Goal: Task Accomplishment & Management: Use online tool/utility

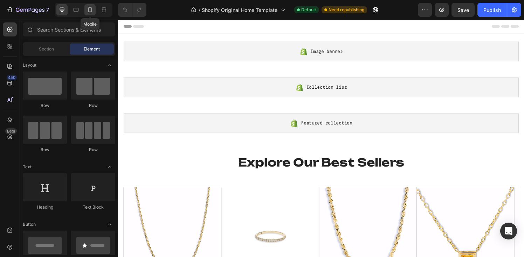
click at [93, 9] on icon at bounding box center [90, 9] width 7 height 7
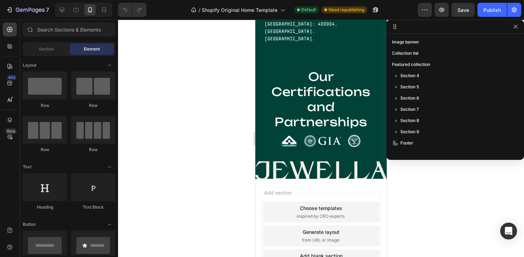
scroll to position [2012, 0]
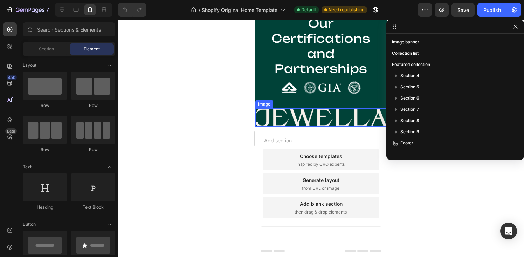
click at [346, 118] on img at bounding box center [320, 117] width 131 height 18
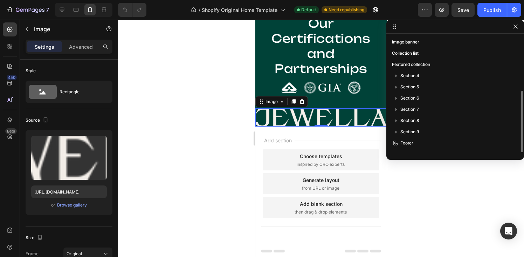
scroll to position [30, 0]
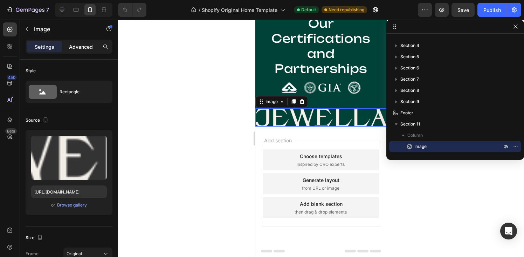
click at [73, 49] on p "Advanced" at bounding box center [81, 46] width 24 height 7
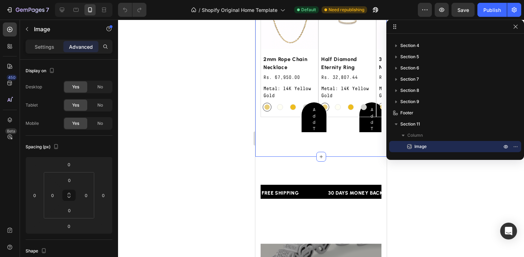
scroll to position [203, 0]
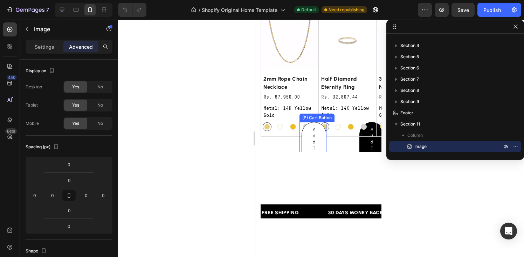
click at [319, 137] on button "Add to bag" at bounding box center [314, 151] width 25 height 59
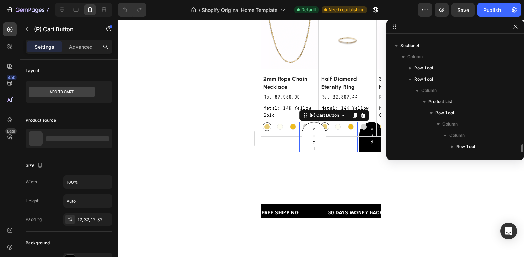
scroll to position [99, 0]
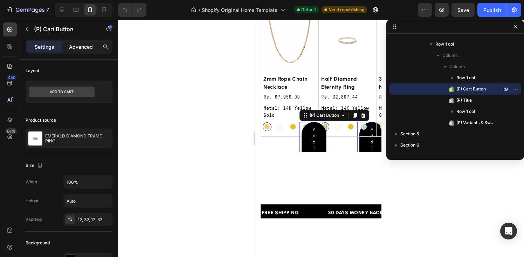
click at [76, 47] on p "Advanced" at bounding box center [81, 46] width 24 height 7
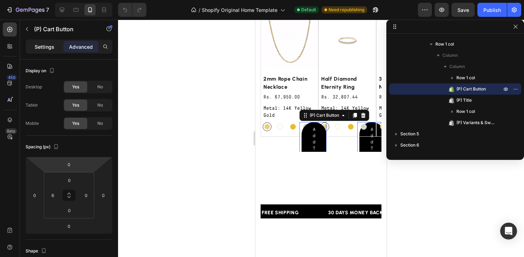
click at [43, 43] on p "Settings" at bounding box center [45, 46] width 20 height 7
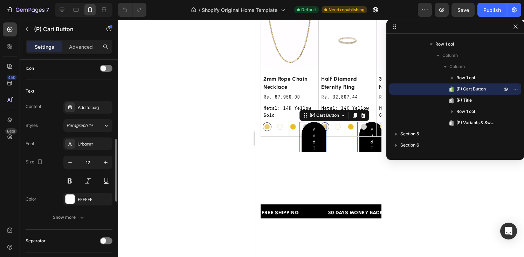
scroll to position [299, 0]
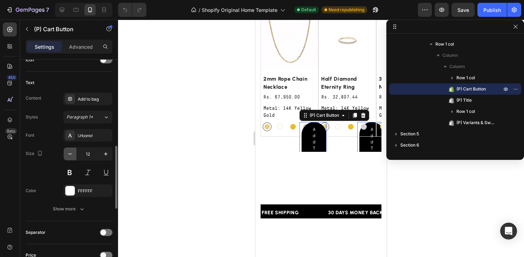
click at [70, 152] on icon "button" at bounding box center [70, 153] width 7 height 7
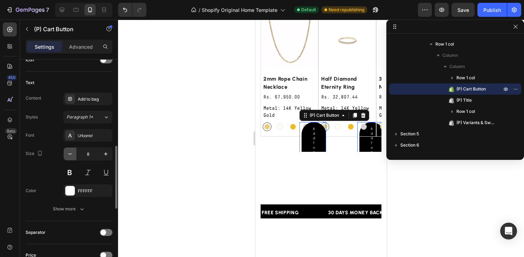
click at [70, 152] on icon "button" at bounding box center [70, 153] width 7 height 7
click at [105, 157] on icon "button" at bounding box center [105, 153] width 7 height 7
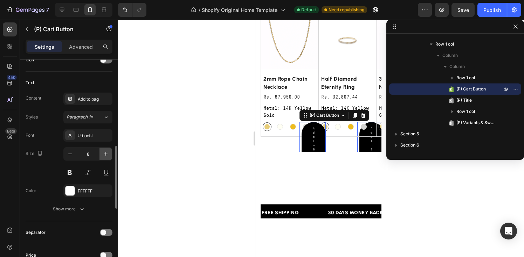
type input "9"
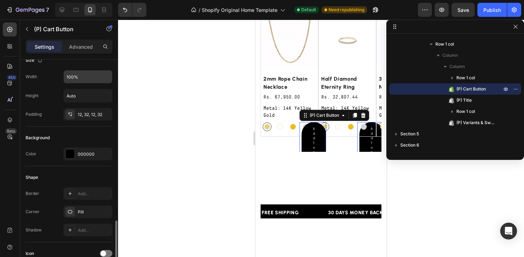
scroll to position [82, 0]
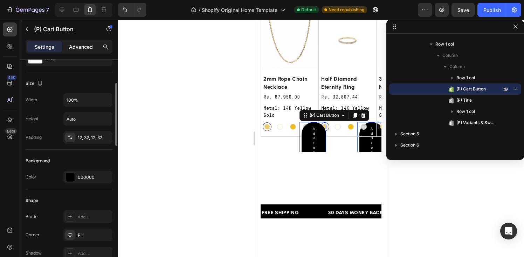
click at [82, 46] on p "Advanced" at bounding box center [81, 46] width 24 height 7
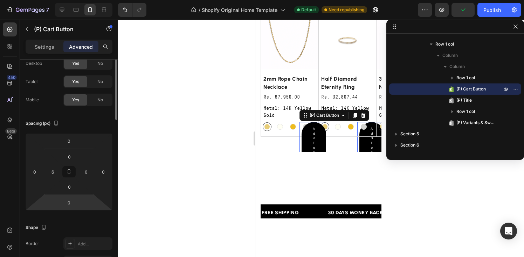
scroll to position [0, 0]
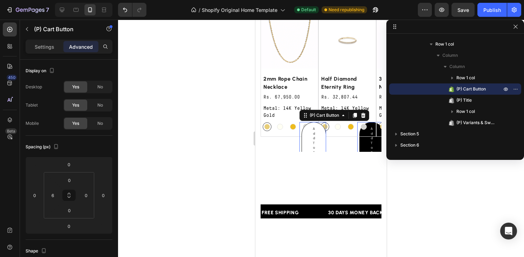
click at [320, 134] on button "Add to bag" at bounding box center [314, 145] width 25 height 46
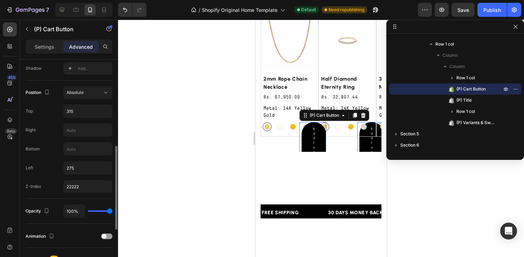
scroll to position [236, 0]
click at [81, 112] on input "315" at bounding box center [88, 110] width 48 height 13
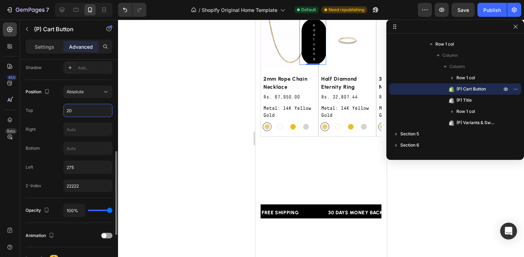
type input "2"
type input "1"
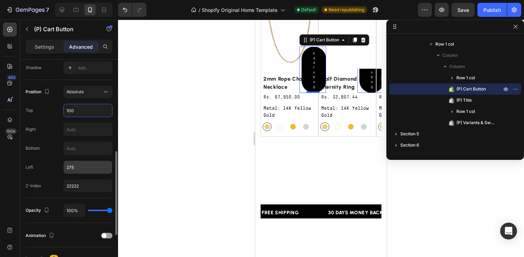
type input "100"
click at [77, 168] on input "275" at bounding box center [88, 167] width 48 height 13
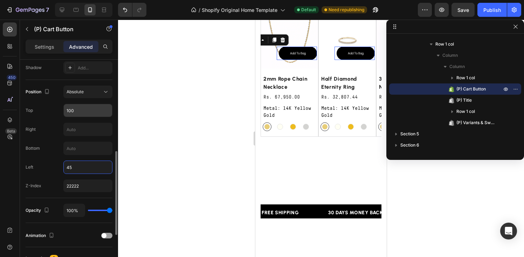
type input "45"
click at [70, 110] on input "100" at bounding box center [88, 110] width 48 height 13
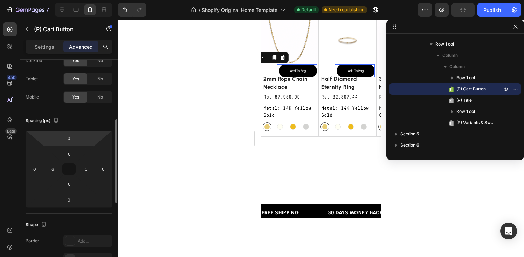
scroll to position [0, 0]
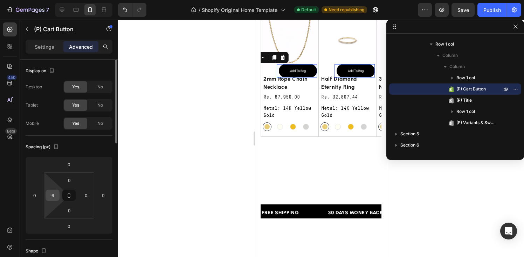
type input "150"
click at [53, 197] on input "6" at bounding box center [52, 195] width 11 height 11
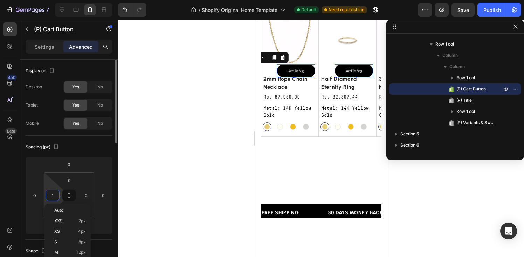
type input "0"
click at [48, 48] on p "Settings" at bounding box center [45, 46] width 20 height 7
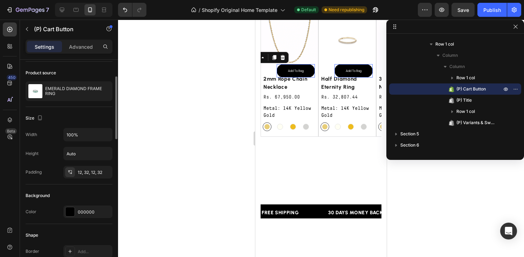
scroll to position [55, 0]
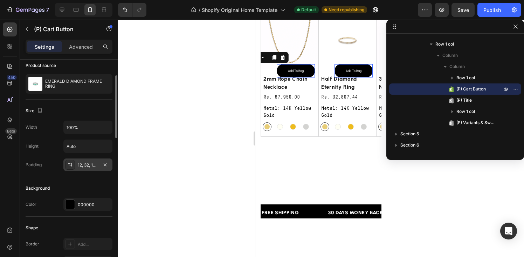
click at [69, 166] on icon at bounding box center [70, 165] width 6 height 6
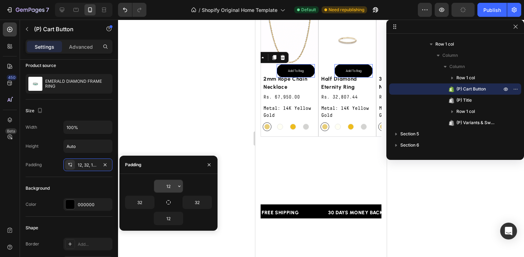
click at [169, 186] on input "12" at bounding box center [168, 186] width 29 height 13
type input "5"
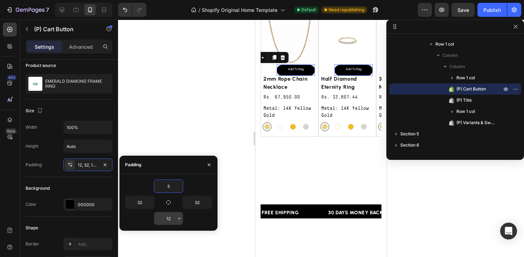
click at [168, 218] on input "12" at bounding box center [168, 218] width 29 height 13
type input "5"
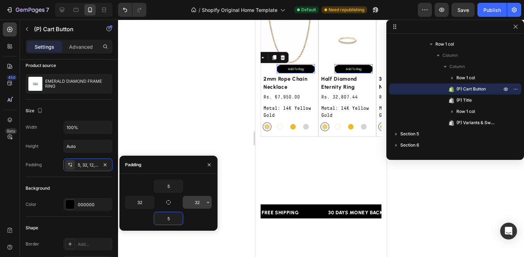
click at [195, 205] on input "32" at bounding box center [197, 202] width 29 height 13
type input "10"
click at [142, 205] on input "32" at bounding box center [139, 202] width 29 height 13
type input "10"
click at [75, 44] on p "Advanced" at bounding box center [81, 46] width 24 height 7
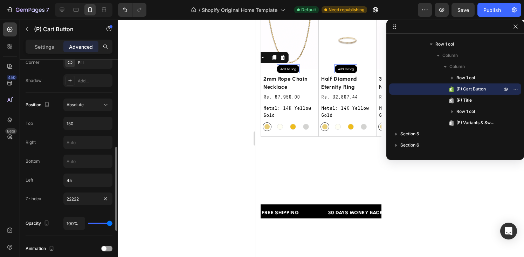
scroll to position [224, 0]
click at [74, 180] on input "45" at bounding box center [88, 179] width 48 height 13
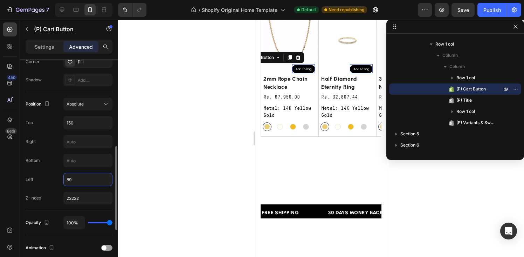
type input "90"
click at [488, 7] on div "Publish" at bounding box center [493, 9] width 18 height 7
click at [326, 144] on div "Explore Our Best Sellers Heading Row (P) Images Row Add to bag (P) Cart Button …" at bounding box center [320, 59] width 131 height 234
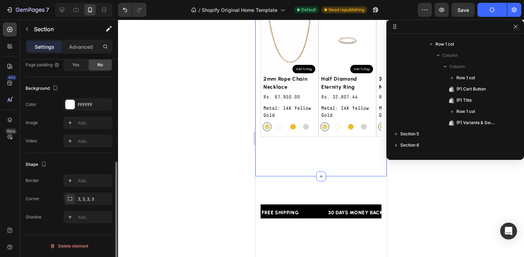
scroll to position [0, 0]
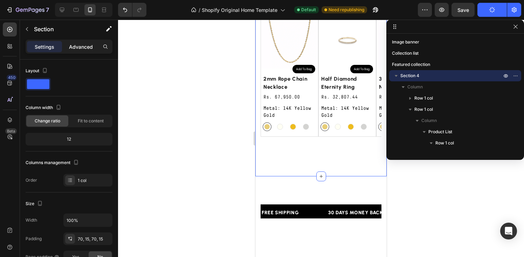
click at [78, 47] on p "Advanced" at bounding box center [81, 46] width 24 height 7
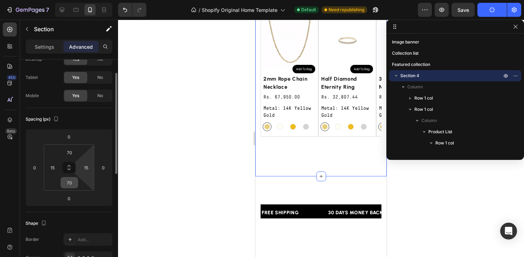
scroll to position [28, 0]
click at [68, 182] on input "70" at bounding box center [69, 182] width 14 height 11
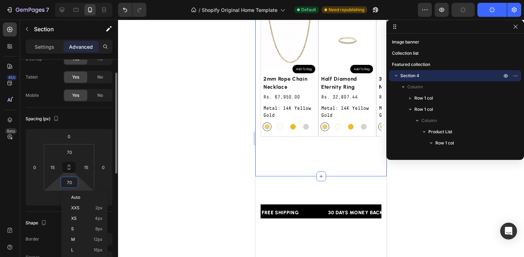
type input "0"
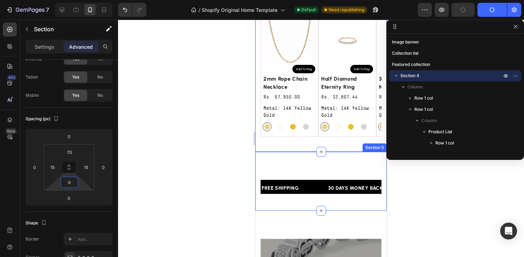
click at [304, 162] on div "FREE SHIPPING Text Block 30 DAYS MONEY BACK GUARANTEE Text Block LIMITED TIME 5…" at bounding box center [320, 181] width 131 height 59
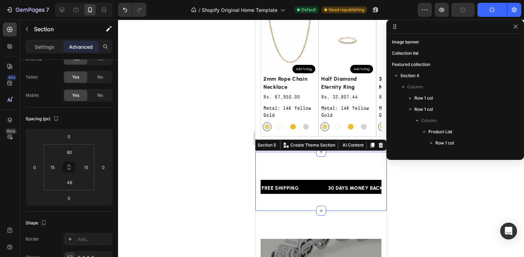
scroll to position [144, 0]
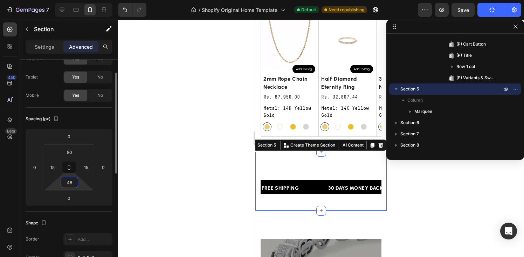
click at [70, 187] on input "48" at bounding box center [69, 182] width 14 height 11
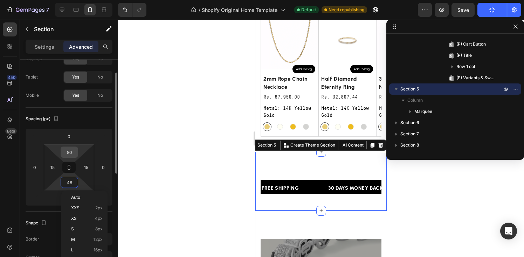
type input "3"
click at [70, 149] on input "80" at bounding box center [69, 152] width 14 height 11
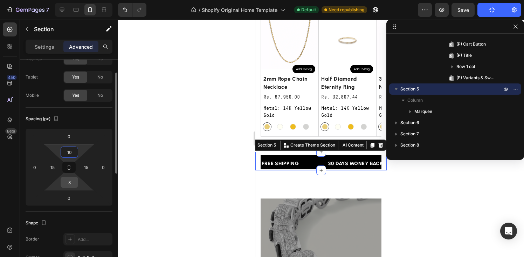
type input "10"
click at [63, 182] on input "3" at bounding box center [69, 182] width 14 height 11
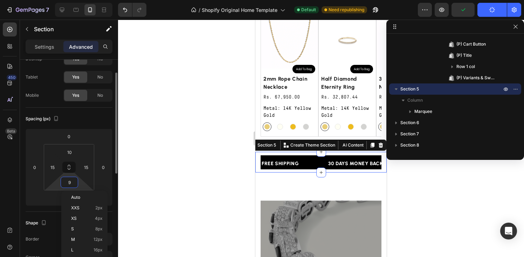
type input "10"
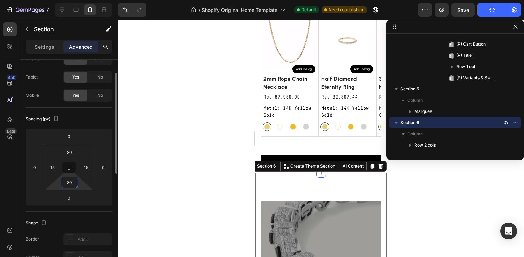
click at [71, 179] on input "80" at bounding box center [69, 182] width 14 height 11
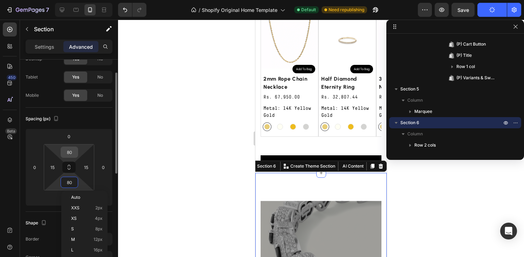
type input "4"
click at [71, 150] on input "80" at bounding box center [69, 152] width 14 height 11
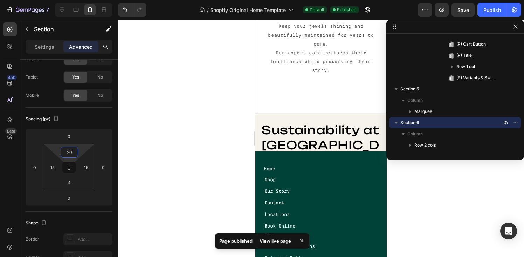
scroll to position [1558, 0]
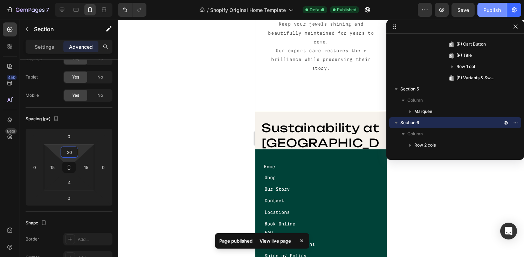
type input "20"
click at [495, 9] on div "Publish" at bounding box center [493, 9] width 18 height 7
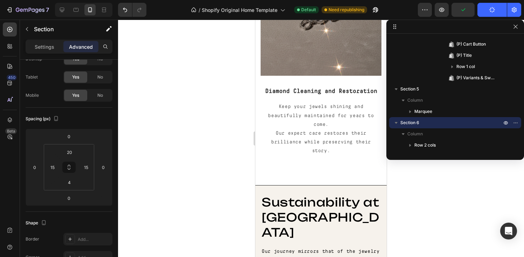
scroll to position [1465, 0]
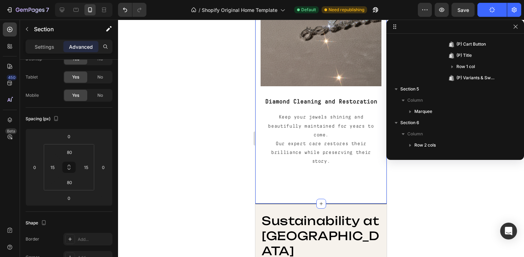
scroll to position [222, 0]
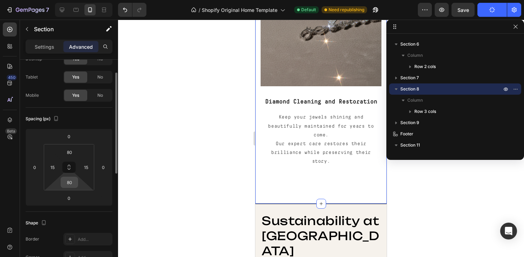
click at [71, 183] on input "80" at bounding box center [69, 182] width 14 height 11
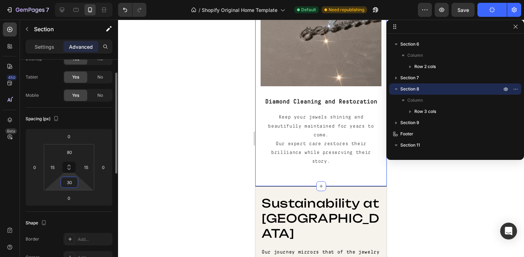
type input "3"
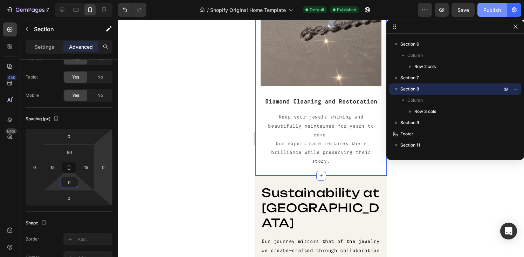
type input "0"
click at [486, 11] on div "Publish" at bounding box center [493, 9] width 18 height 7
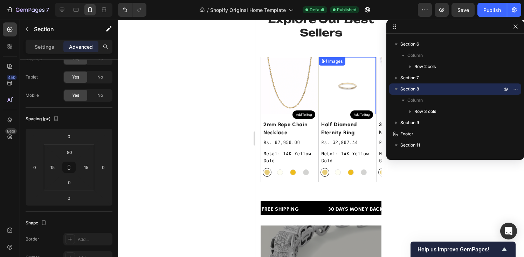
scroll to position [163, 0]
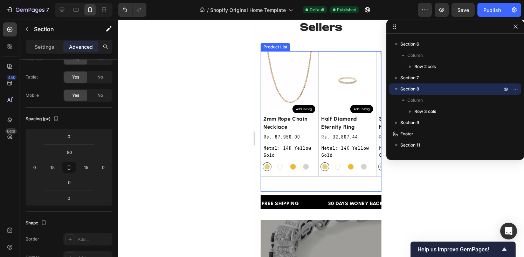
click at [345, 178] on div "(P) Images Row Add to bag (P) Cart Button half diamond eternity ring (P) Title …" at bounding box center [348, 121] width 58 height 141
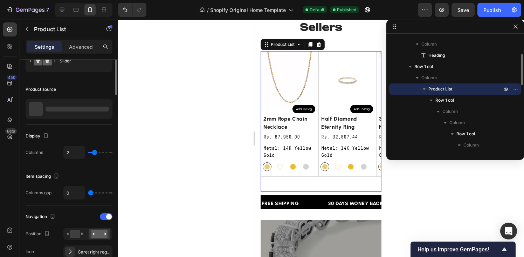
scroll to position [0, 0]
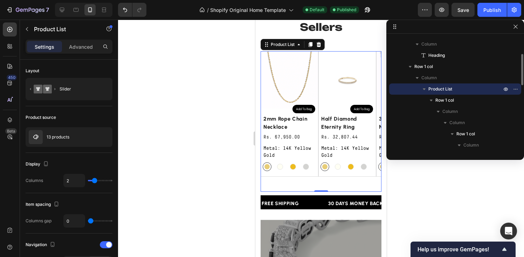
click at [427, 88] on icon "button" at bounding box center [424, 89] width 7 height 7
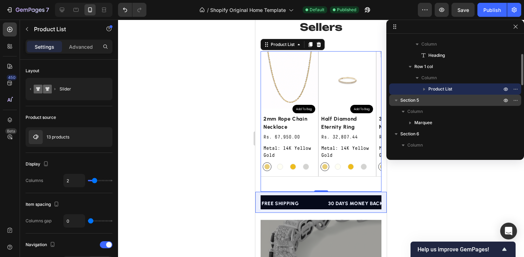
click at [408, 101] on span "Section 5" at bounding box center [410, 100] width 19 height 7
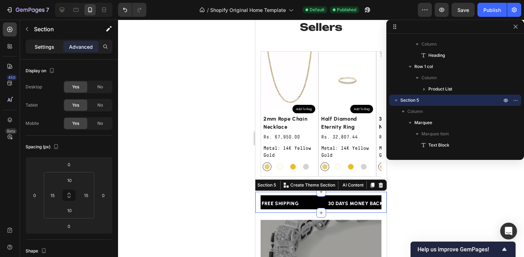
click at [39, 49] on p "Settings" at bounding box center [45, 46] width 20 height 7
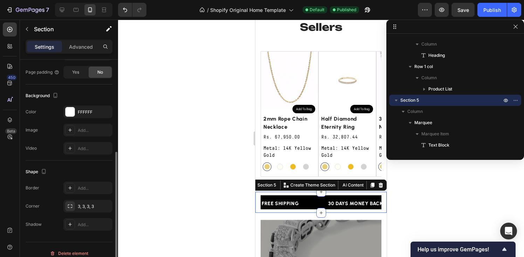
scroll to position [192, 0]
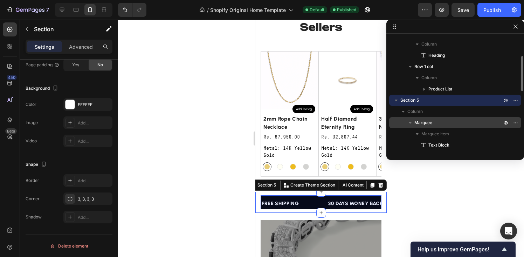
click at [424, 123] on span "Marquee" at bounding box center [424, 122] width 18 height 7
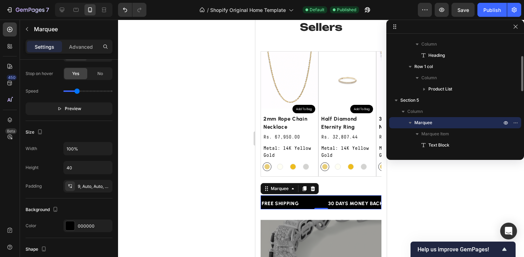
scroll to position [0, 0]
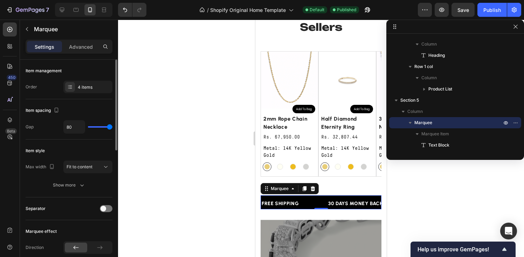
type input "68"
type input "66"
type input "65"
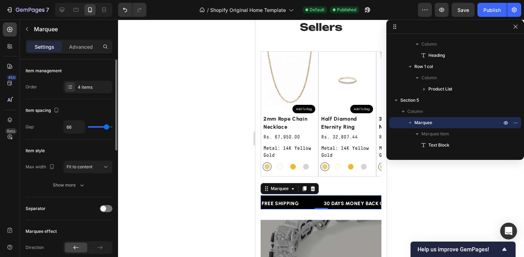
type input "65"
type input "63"
type input "61"
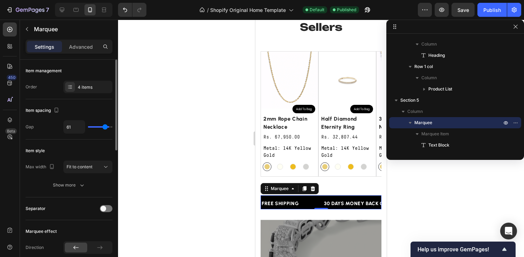
type input "60"
type input "58"
type input "57"
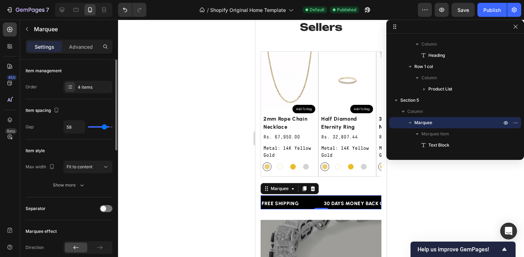
type input "57"
type input "55"
type input "54"
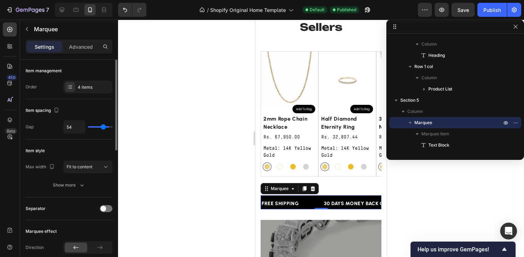
type input "53"
type input "52"
type input "51"
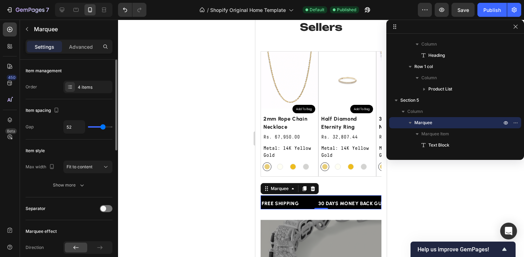
type input "51"
type input "38"
type input "37"
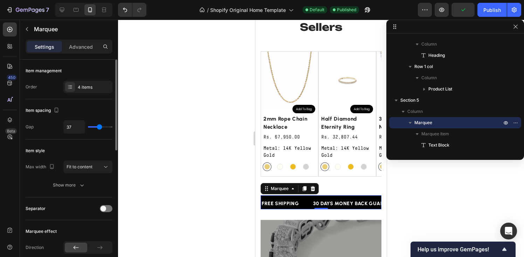
type input "36"
type input "33"
type input "30"
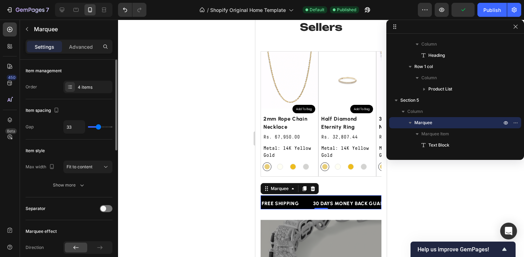
type input "30"
type input "27"
type input "24"
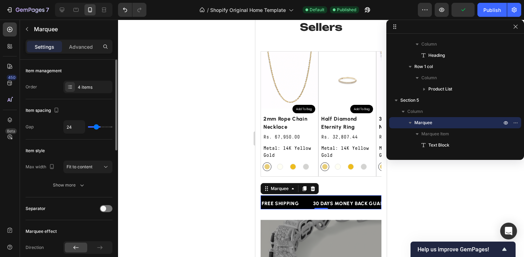
type input "22"
type input "20"
type input "19"
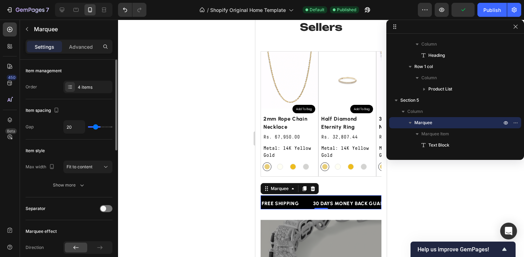
type input "19"
type input "8"
type input "7"
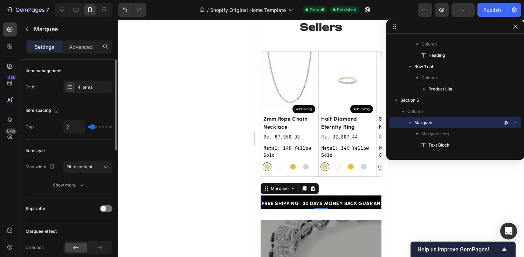
type input "10"
type input "12"
type input "13"
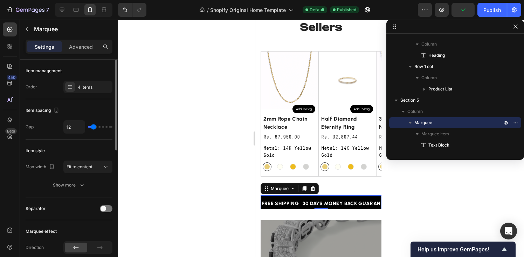
type input "13"
type input "14"
type input "15"
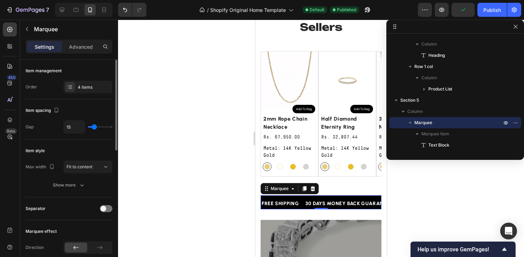
type input "16"
type input "17"
type input "18"
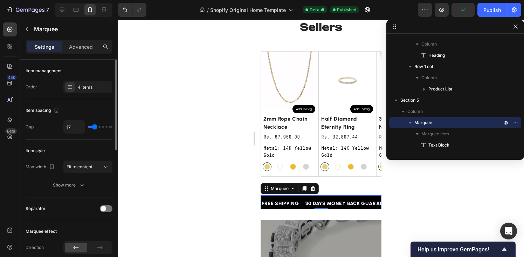
type input "18"
type input "19"
type input "20"
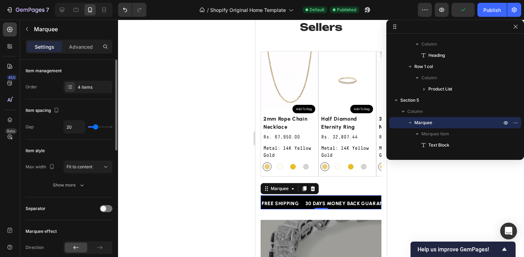
type input "21"
type input "22"
type input "24"
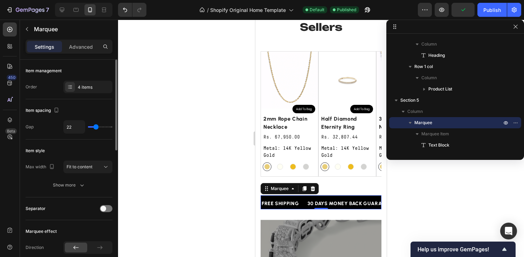
type input "24"
type input "26"
type input "27"
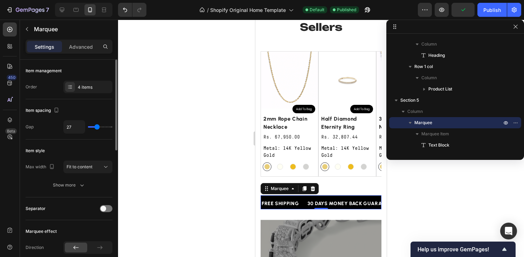
type input "28"
type input "29"
type input "30"
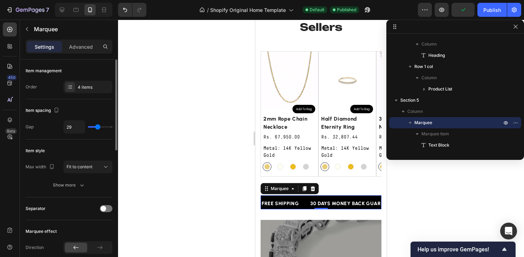
type input "30"
type input "31"
type input "32"
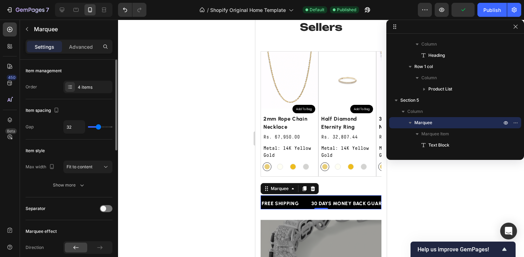
type input "33"
type input "34"
drag, startPoint x: 108, startPoint y: 127, endPoint x: 98, endPoint y: 129, distance: 9.6
type input "34"
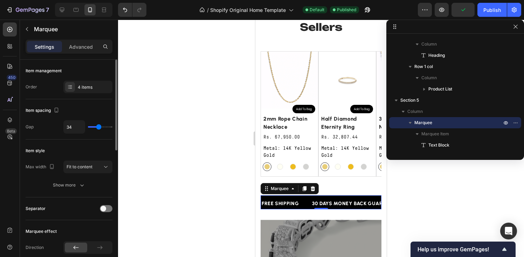
click at [98, 128] on input "range" at bounding box center [100, 126] width 25 height 1
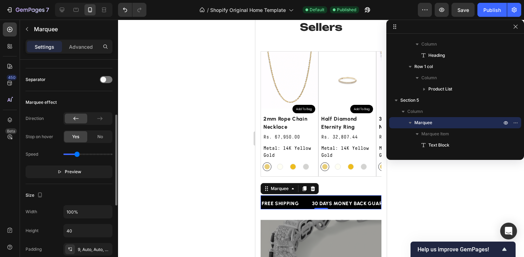
scroll to position [130, 0]
type input "1.3"
click at [80, 154] on input "range" at bounding box center [87, 152] width 49 height 1
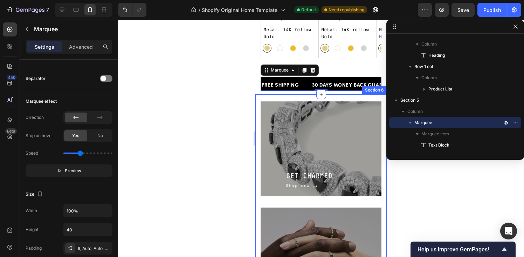
scroll to position [284, 0]
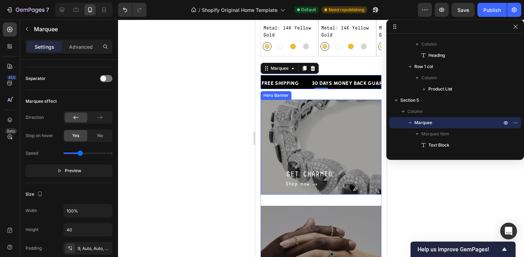
click at [307, 119] on div "GET CHARMED Heading Shop now Button Row" at bounding box center [321, 147] width 121 height 95
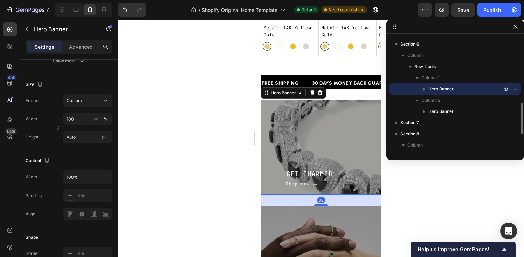
scroll to position [0, 0]
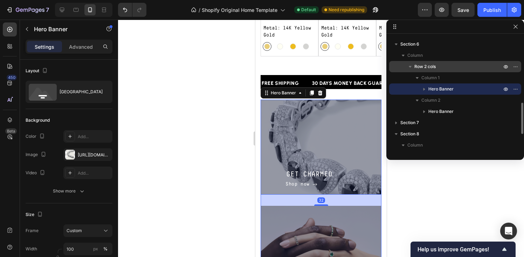
click at [430, 65] on span "Row 2 cols" at bounding box center [425, 66] width 21 height 7
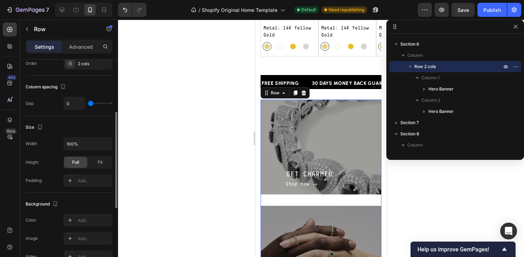
scroll to position [117, 0]
click at [100, 164] on span "Fit" at bounding box center [100, 162] width 5 height 6
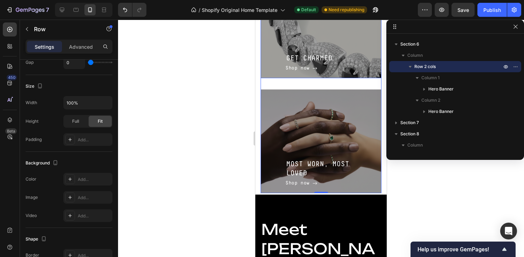
scroll to position [394, 0]
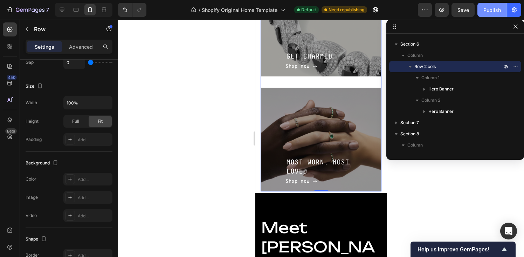
click at [494, 12] on div "Publish" at bounding box center [493, 9] width 18 height 7
